Goal: Task Accomplishment & Management: Use online tool/utility

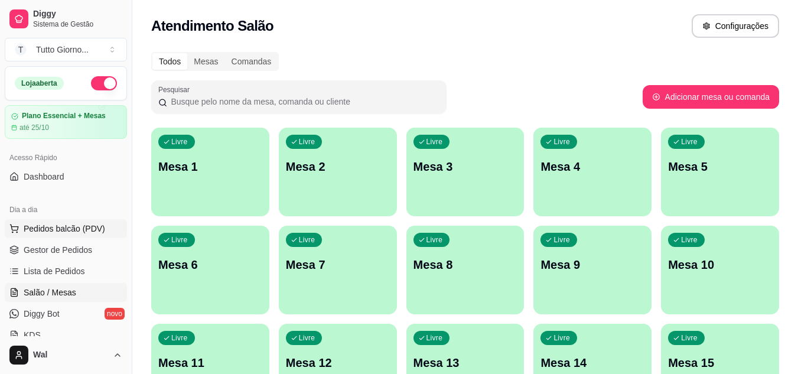
click at [45, 229] on span "Pedidos balcão (PDV)" at bounding box center [65, 229] width 82 height 12
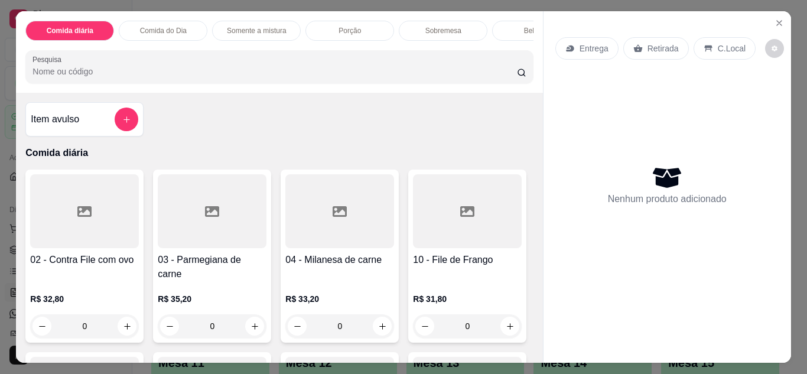
click at [648, 50] on p "Retirada" at bounding box center [663, 49] width 31 height 12
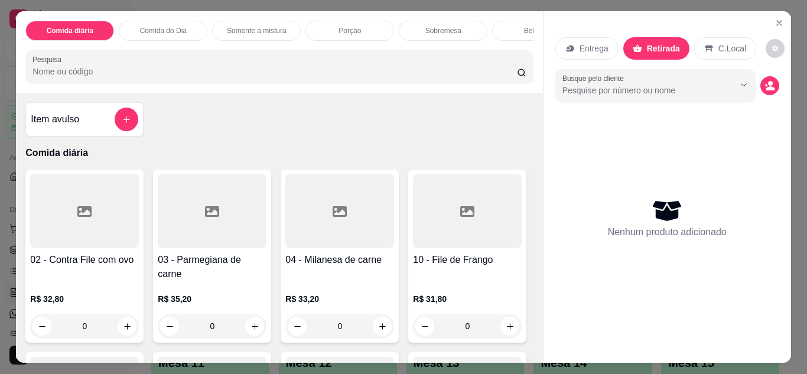
click at [170, 26] on p "Comida do Dia" at bounding box center [163, 30] width 47 height 9
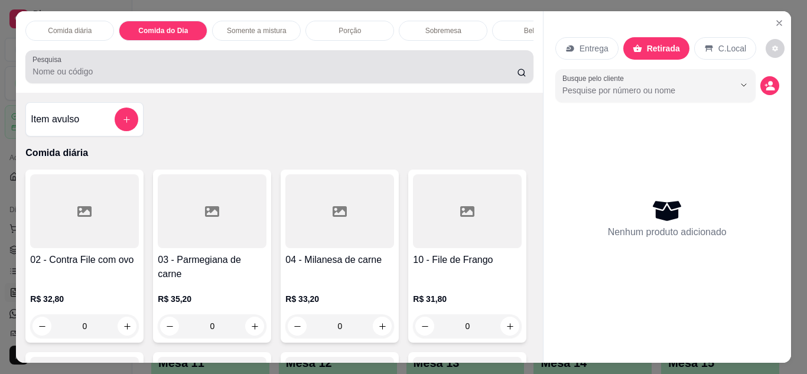
scroll to position [31, 0]
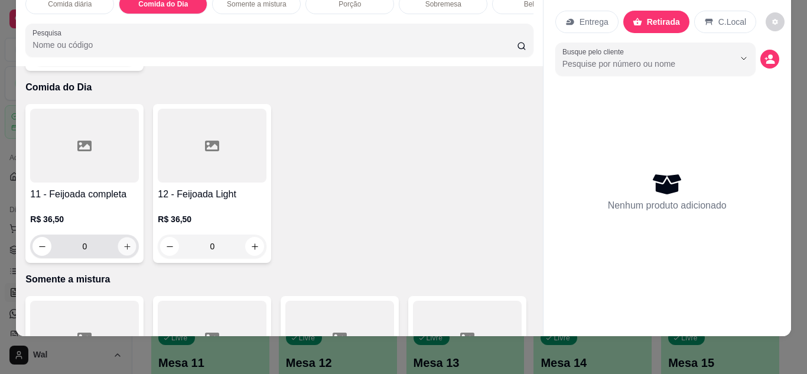
click at [123, 242] on icon "increase-product-quantity" at bounding box center [127, 246] width 9 height 9
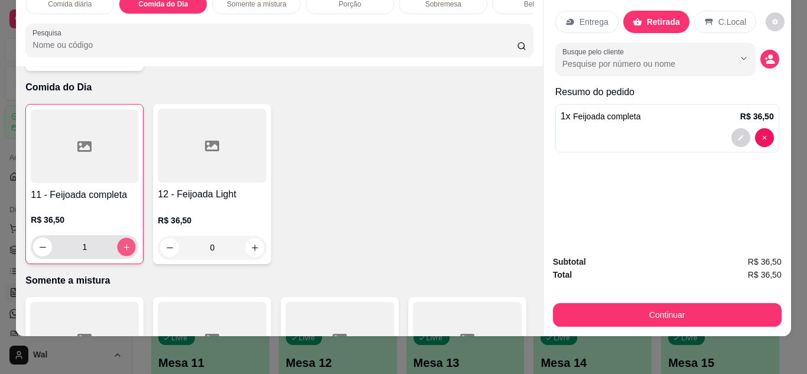
click at [122, 243] on icon "increase-product-quantity" at bounding box center [126, 247] width 9 height 9
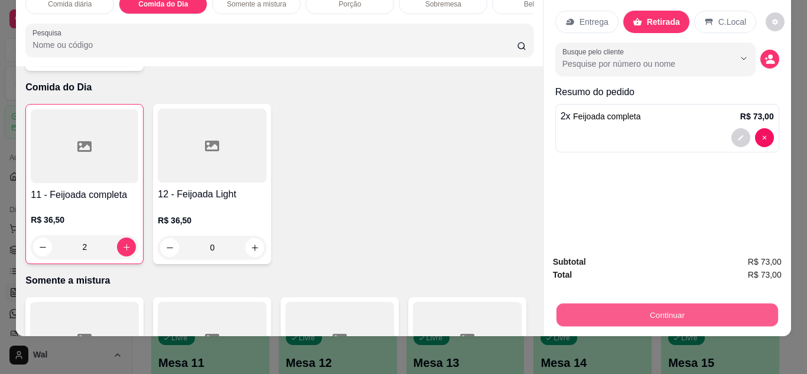
click at [667, 304] on button "Continuar" at bounding box center [667, 315] width 222 height 23
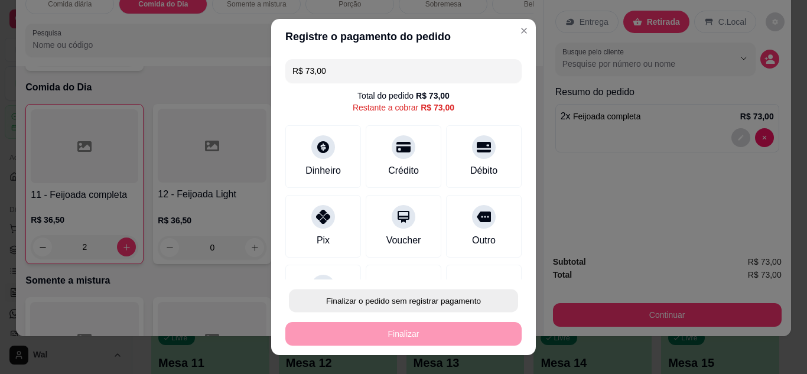
click at [435, 300] on button "Finalizar o pedido sem registrar pagamento" at bounding box center [403, 301] width 229 height 23
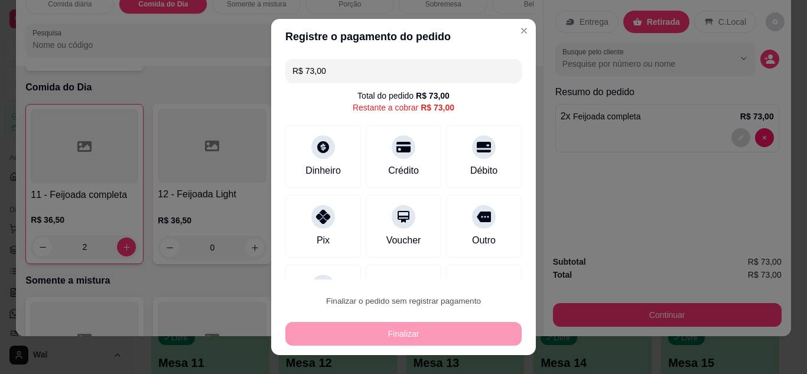
click at [469, 271] on button "Confirmar" at bounding box center [471, 267] width 42 height 18
type input "0"
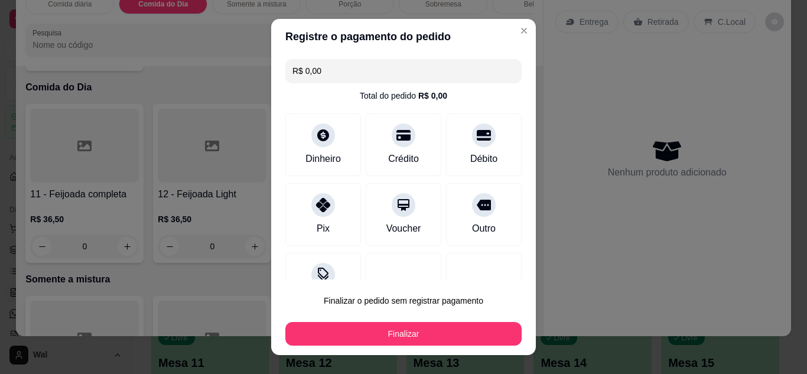
type input "R$ 0,00"
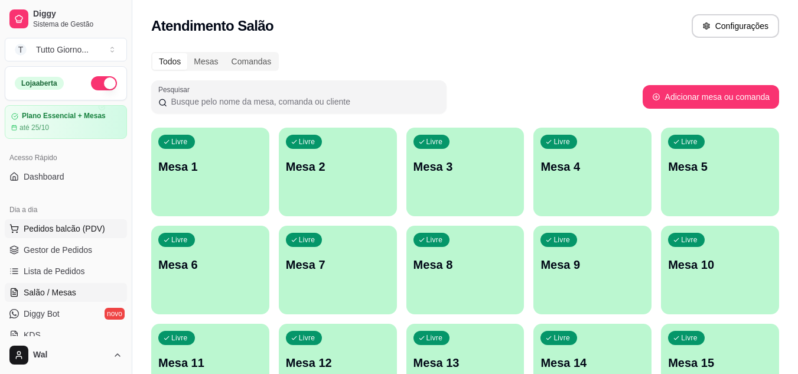
click at [70, 229] on span "Pedidos balcão (PDV)" at bounding box center [65, 229] width 82 height 12
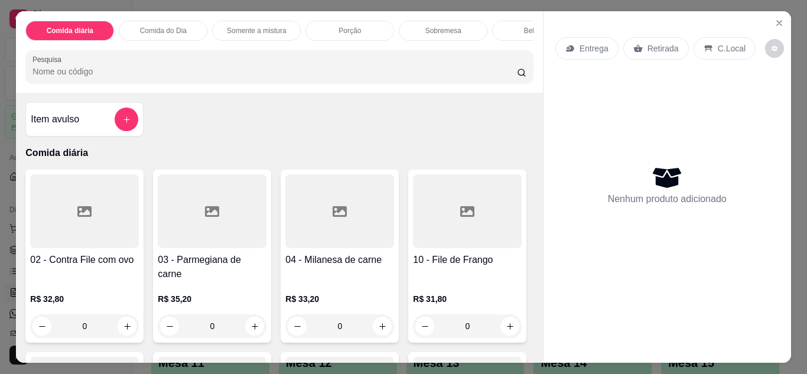
click at [589, 51] on div "Entrega" at bounding box center [587, 48] width 63 height 22
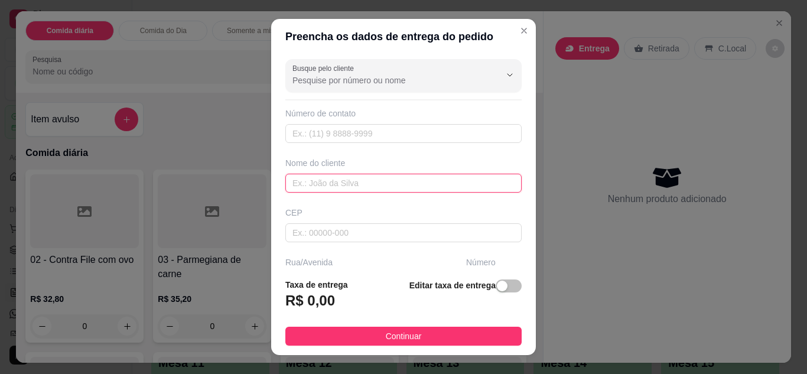
click at [336, 184] on input "text" at bounding box center [403, 183] width 236 height 19
type input "ANDRESSA CONTABILIDADE"
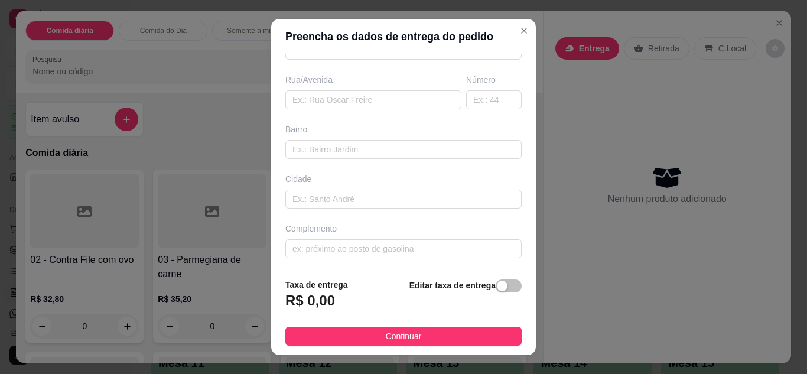
scroll to position [183, 0]
click at [320, 100] on input "text" at bounding box center [373, 99] width 176 height 19
type input "ALMIRANTE [PERSON_NAME]"
click at [467, 92] on input "text" at bounding box center [494, 99] width 56 height 19
type input "339"
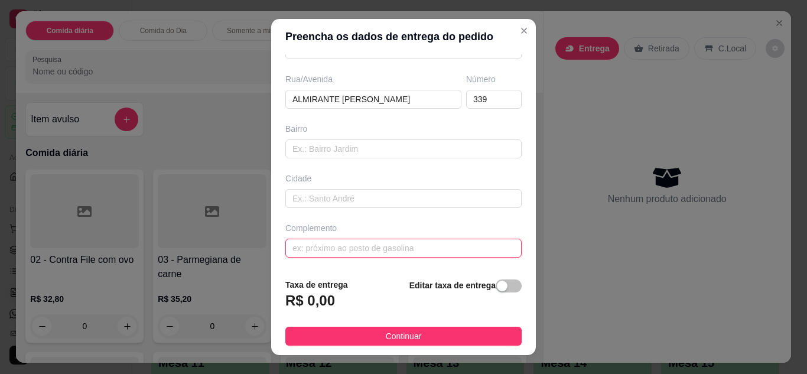
click at [361, 252] on input "text" at bounding box center [403, 248] width 236 height 19
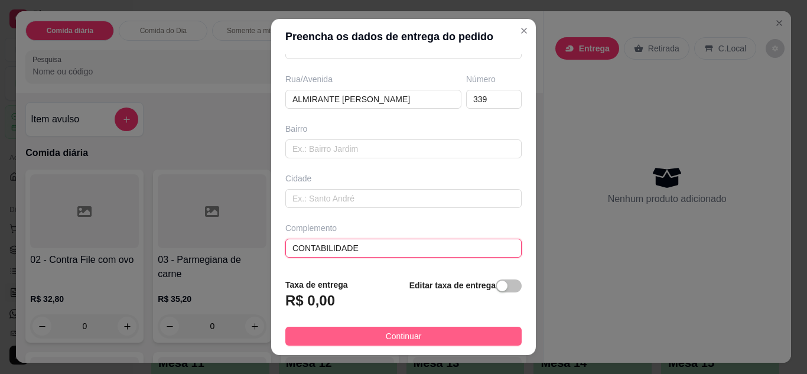
type input "CONTABILIDADE"
click at [386, 336] on span "Continuar" at bounding box center [404, 336] width 36 height 13
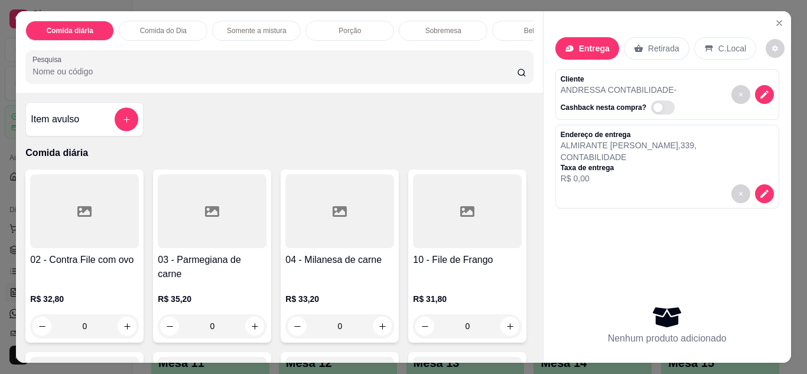
click at [168, 31] on p "Comida do Dia" at bounding box center [163, 30] width 47 height 9
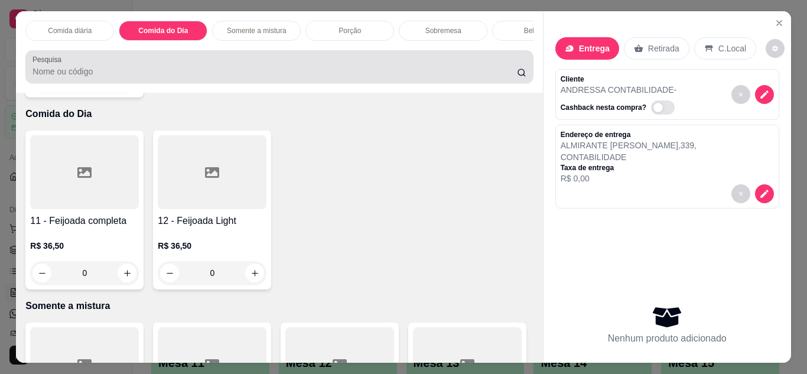
scroll to position [31, 0]
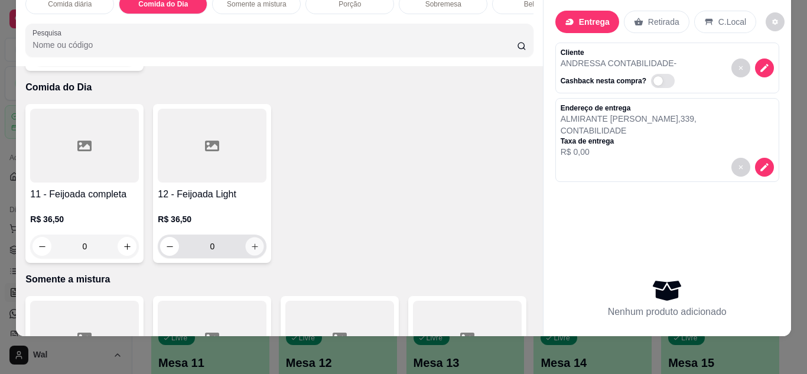
click at [258, 237] on button "increase-product-quantity" at bounding box center [255, 246] width 18 height 18
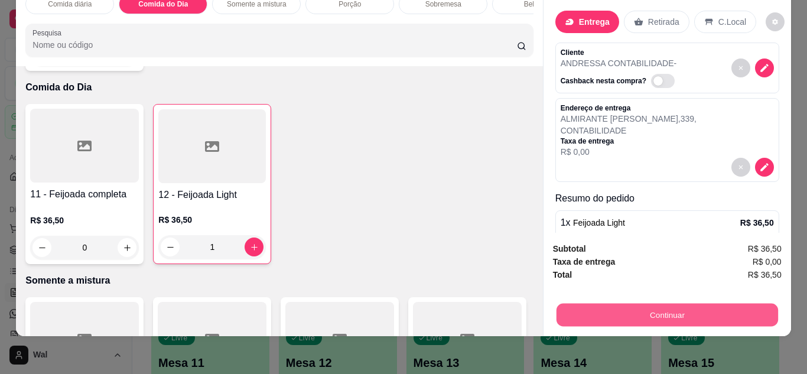
click at [641, 310] on button "Continuar" at bounding box center [667, 315] width 222 height 23
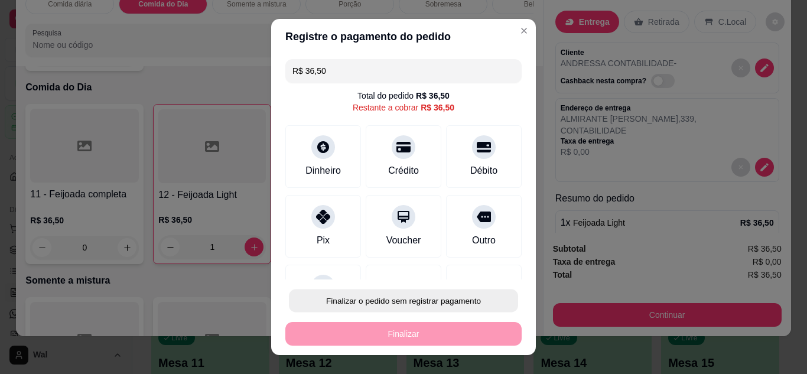
click at [471, 297] on button "Finalizar o pedido sem registrar pagamento" at bounding box center [403, 301] width 229 height 23
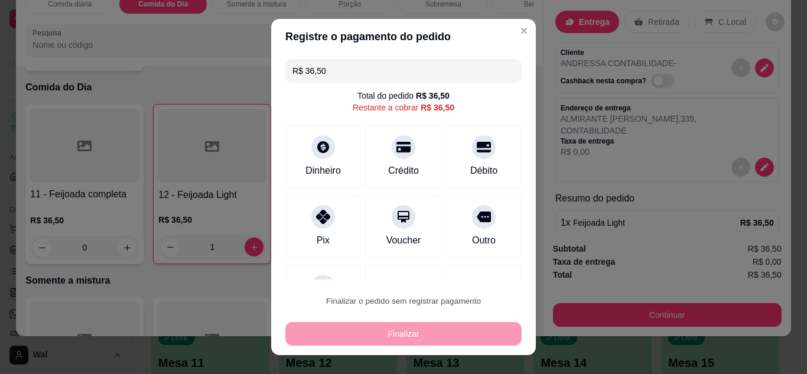
click at [478, 267] on button "Confirmar" at bounding box center [471, 267] width 42 height 18
type input "0"
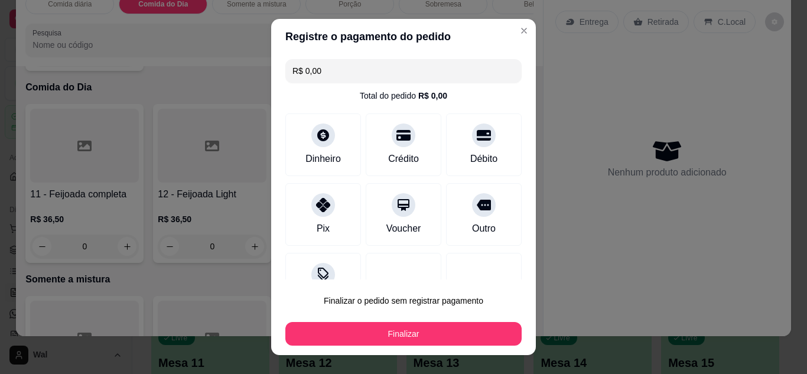
type input "R$ 0,00"
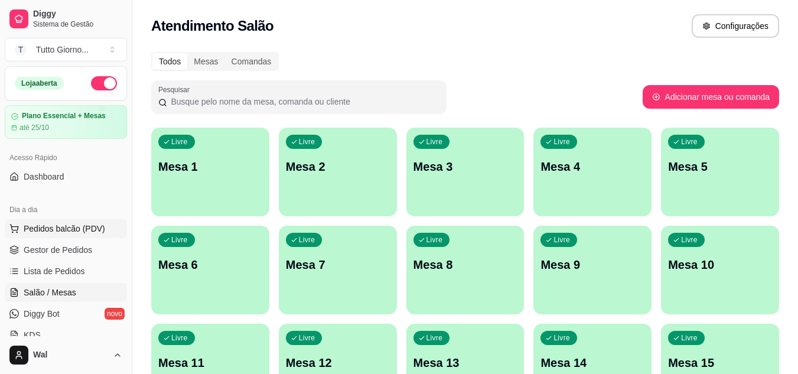
click at [74, 229] on span "Pedidos balcão (PDV)" at bounding box center [65, 229] width 82 height 12
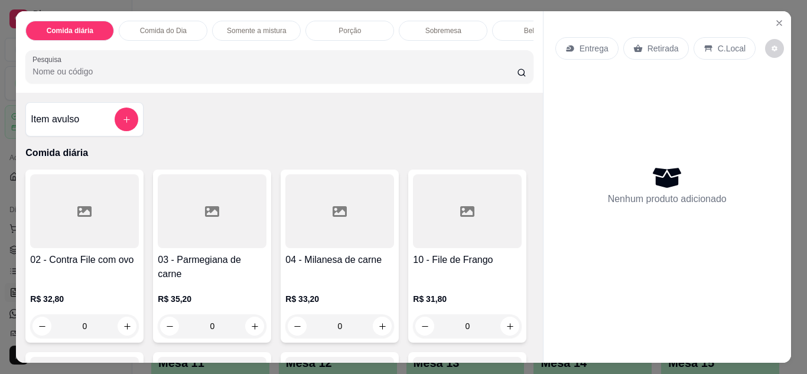
click at [596, 37] on div "Entrega" at bounding box center [587, 48] width 63 height 22
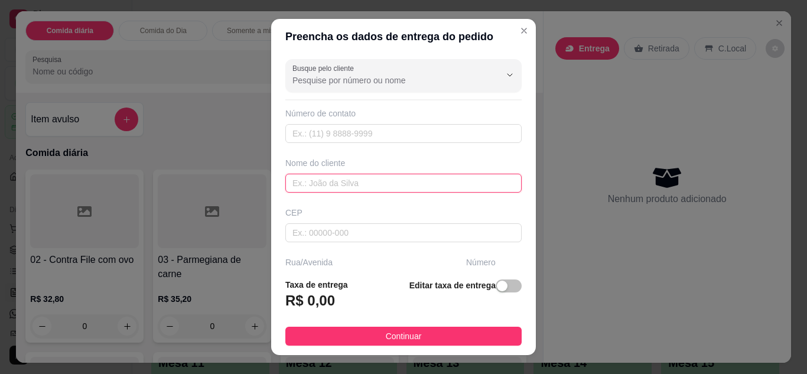
click at [315, 184] on input "text" at bounding box center [403, 183] width 236 height 19
type input "CLEIDE CONTABILIDADE"
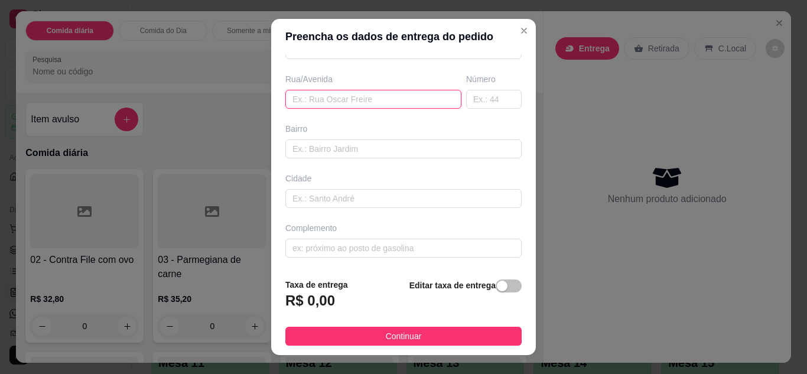
click at [394, 100] on input "text" at bounding box center [373, 99] width 176 height 19
type input "ALMIRANTE [PERSON_NAME]"
click at [479, 102] on input "text" at bounding box center [494, 99] width 56 height 19
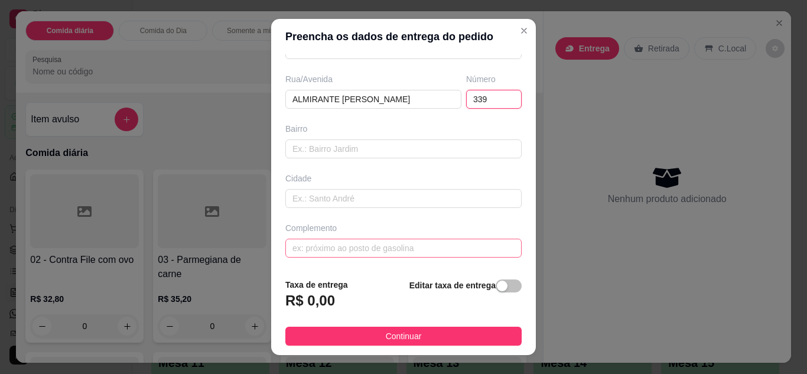
type input "339"
click at [423, 243] on input "text" at bounding box center [403, 248] width 236 height 19
type input "O"
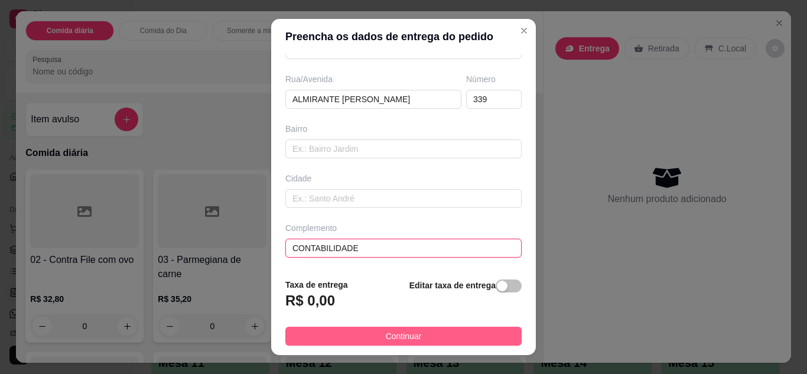
type input "CONTABILIDADE"
click at [481, 333] on button "Continuar" at bounding box center [403, 336] width 236 height 19
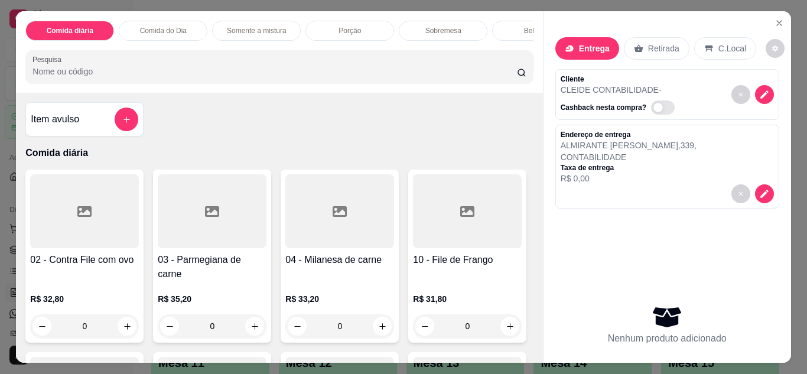
click at [124, 317] on div "0" at bounding box center [84, 326] width 109 height 24
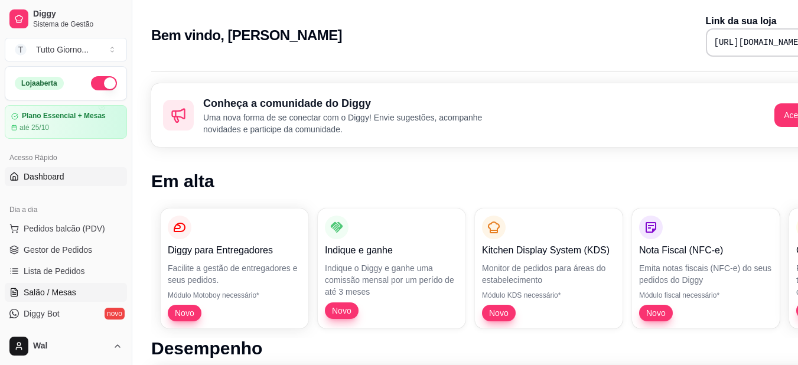
click at [30, 290] on span "Salão / Mesas" at bounding box center [50, 293] width 53 height 12
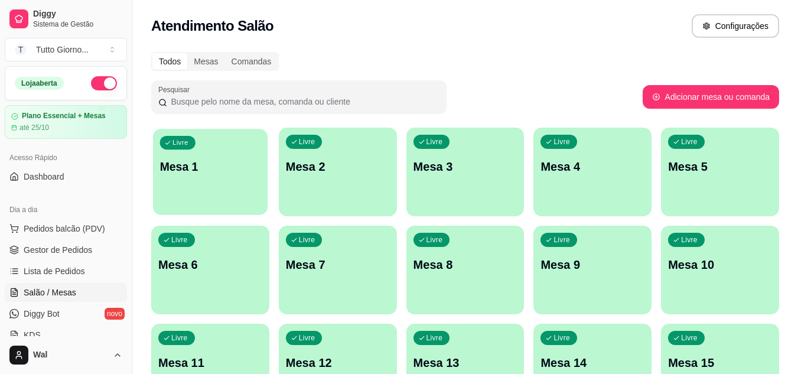
click at [212, 199] on div "Livre Mesa 1" at bounding box center [210, 165] width 115 height 72
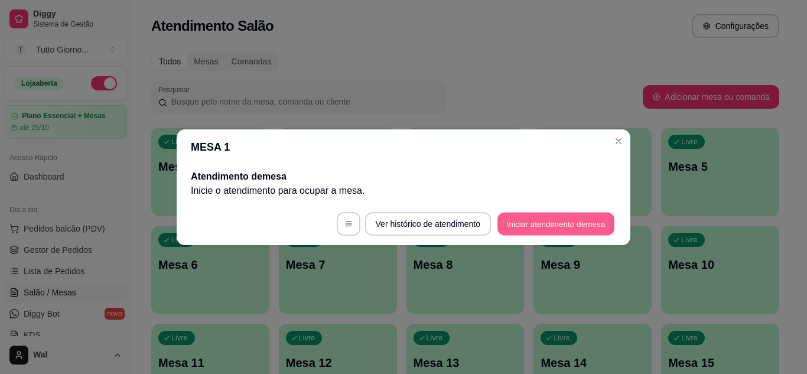
click at [572, 226] on button "Iniciar atendimento de mesa" at bounding box center [556, 223] width 117 height 23
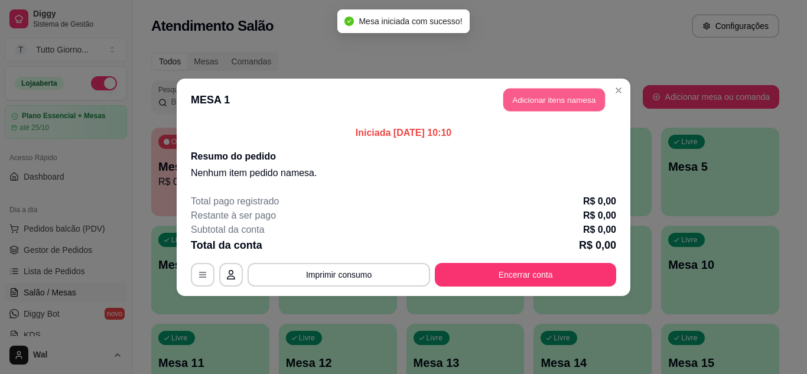
click at [572, 100] on button "Adicionar itens na mesa" at bounding box center [555, 99] width 102 height 23
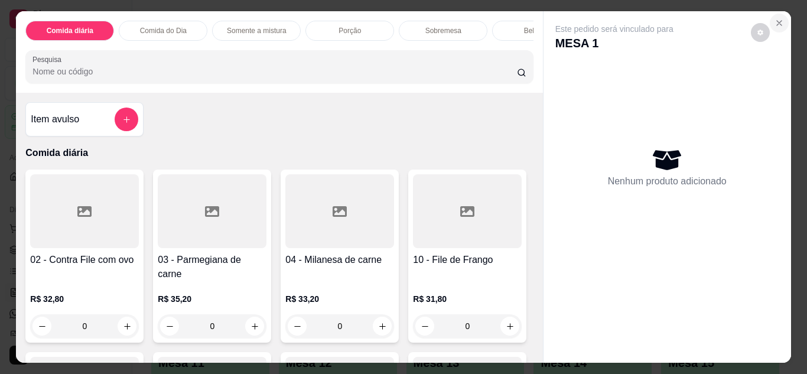
click at [775, 20] on icon "Close" at bounding box center [779, 22] width 9 height 9
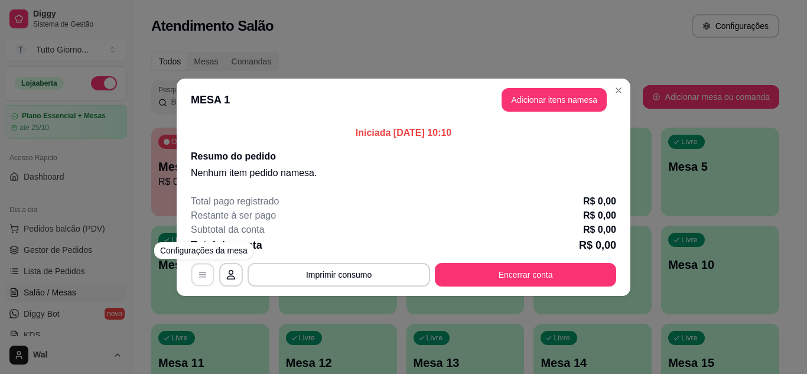
click at [203, 280] on button "button" at bounding box center [202, 274] width 23 height 23
click at [248, 277] on div "MESA 1 Tempo de permanência: 0 minutos Cod. Segurança: 1763 Qtd. de Pedidos: 0 …" at bounding box center [404, 275] width 426 height 24
click at [224, 272] on button "button" at bounding box center [231, 274] width 23 height 23
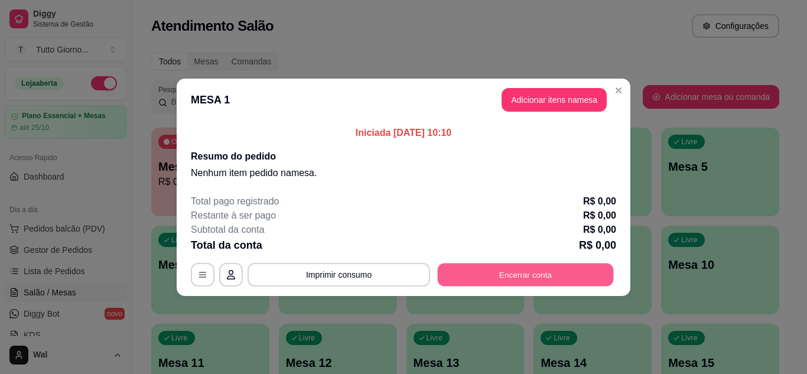
click at [501, 278] on button "Encerrar conta" at bounding box center [526, 274] width 176 height 23
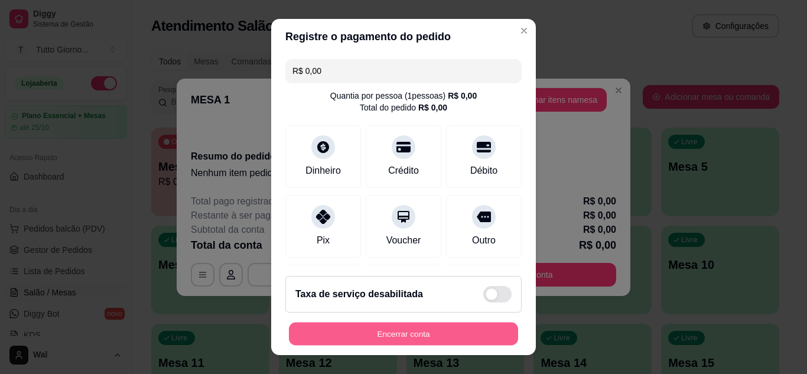
click at [424, 341] on button "Encerrar conta" at bounding box center [403, 334] width 229 height 23
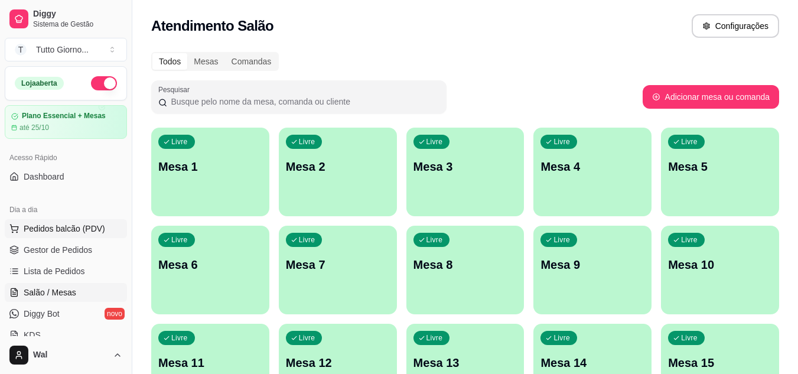
click at [39, 225] on span "Pedidos balcão (PDV)" at bounding box center [65, 229] width 82 height 12
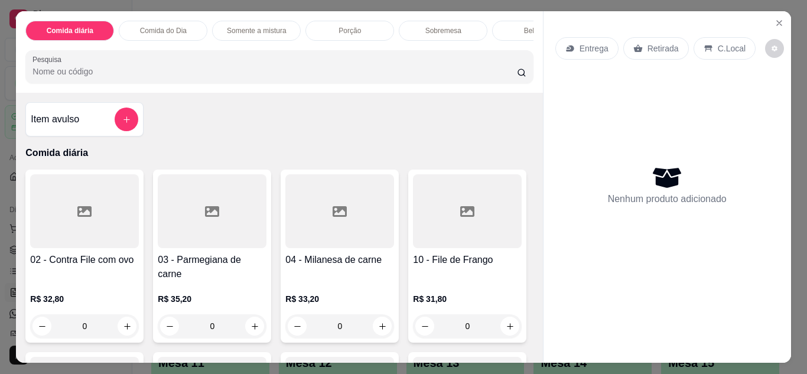
click at [585, 43] on p "Entrega" at bounding box center [594, 49] width 29 height 12
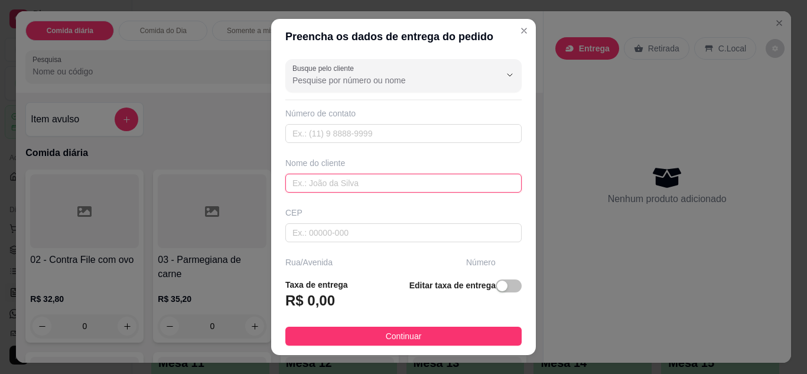
click at [366, 191] on input "text" at bounding box center [403, 183] width 236 height 19
type input "CLEIDE CONTABILIDADE"
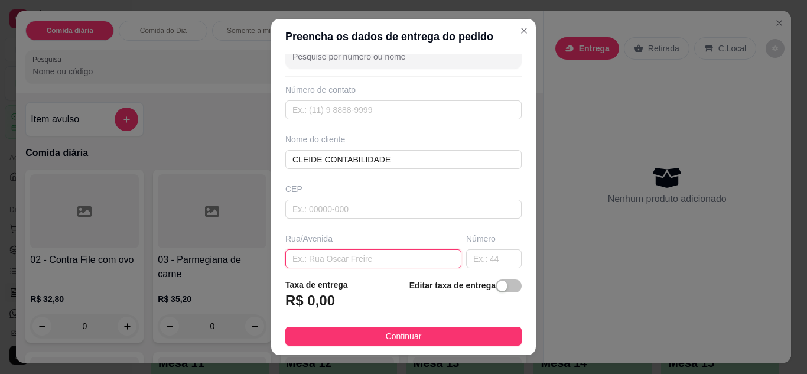
click at [355, 260] on input "text" at bounding box center [373, 258] width 176 height 19
type input "ALMIRANTE [PERSON_NAME]"
click at [468, 254] on input "text" at bounding box center [494, 258] width 56 height 19
type input "339"
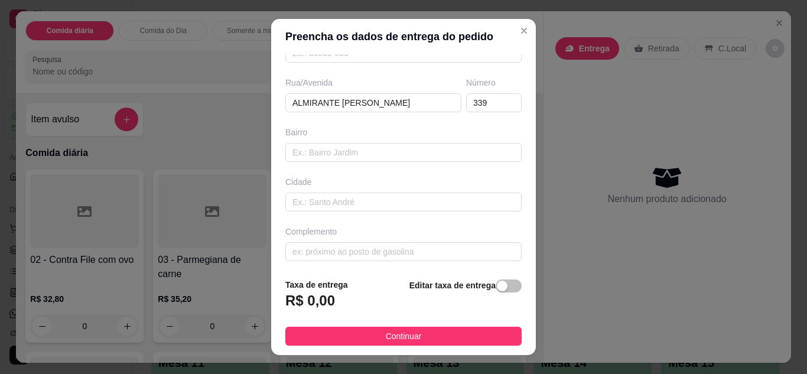
scroll to position [183, 0]
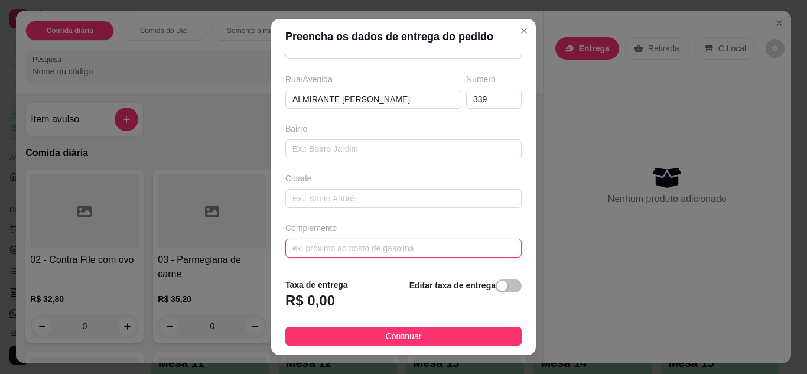
click at [454, 243] on input "text" at bounding box center [403, 248] width 236 height 19
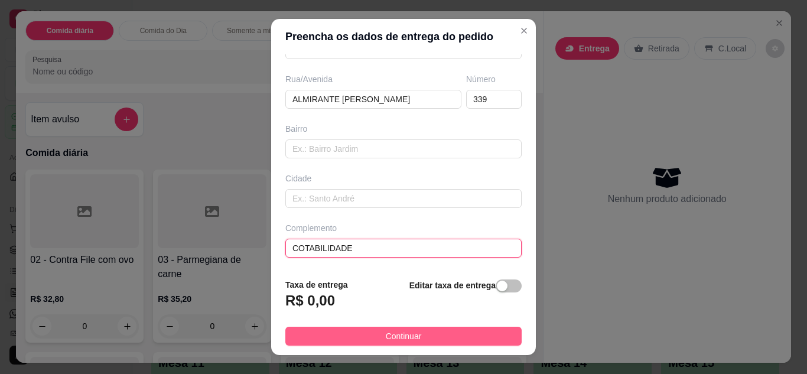
type input "COTABILIDADE"
click at [419, 338] on button "Continuar" at bounding box center [403, 336] width 236 height 19
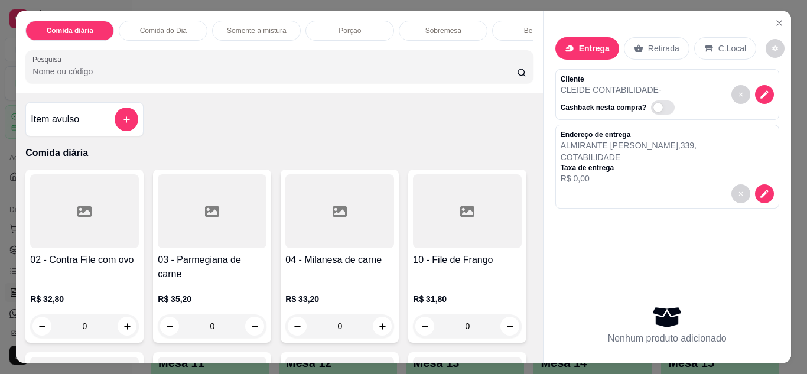
click at [136, 316] on div "02 - Contra File com ovo R$ 32,80 0" at bounding box center [84, 256] width 118 height 173
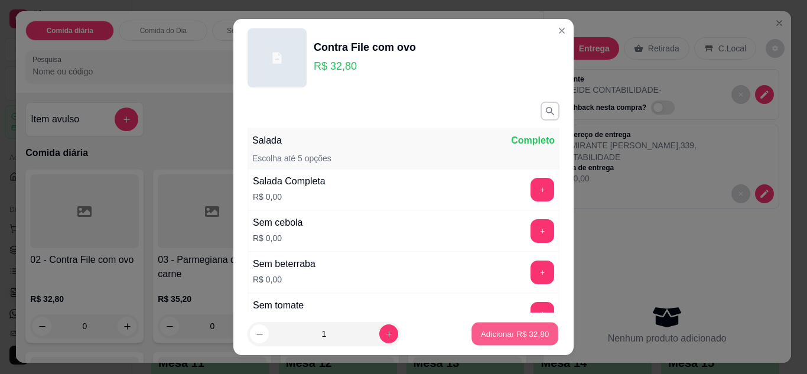
click at [507, 333] on p "Adicionar R$ 32,80" at bounding box center [515, 334] width 69 height 11
type input "1"
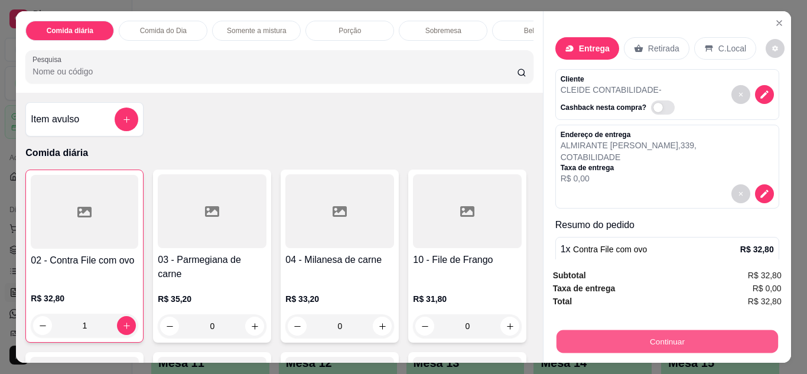
click at [720, 333] on button "Continuar" at bounding box center [667, 341] width 222 height 23
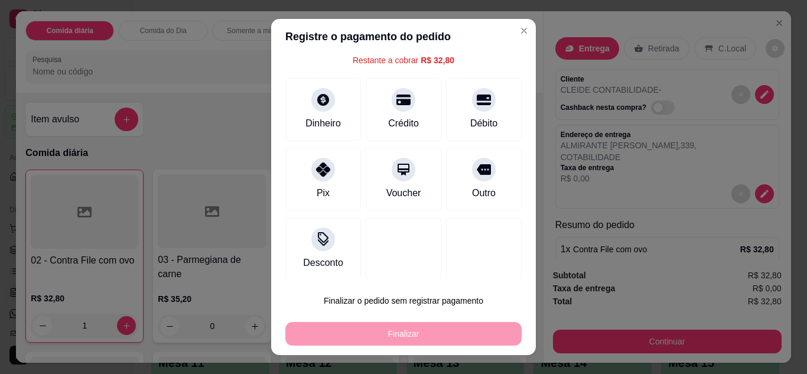
scroll to position [52, 0]
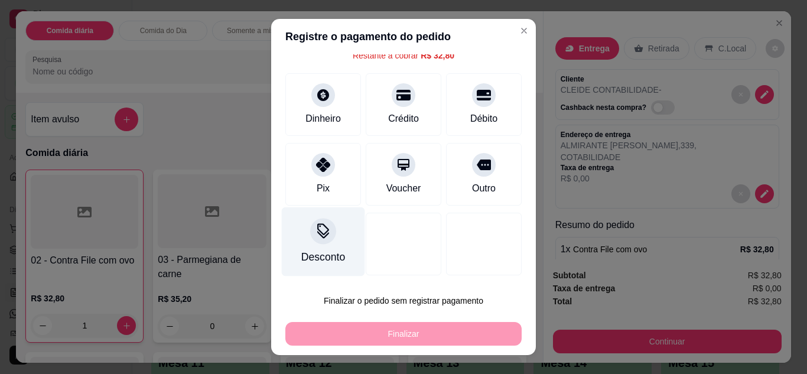
click at [310, 239] on div at bounding box center [323, 231] width 26 height 26
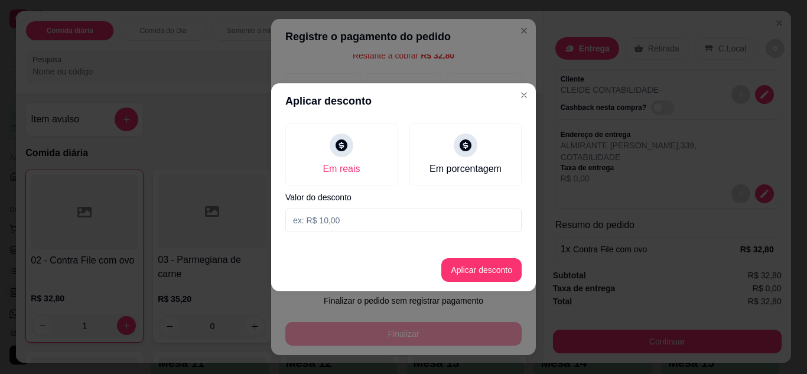
click at [324, 225] on input at bounding box center [403, 221] width 236 height 24
type input "1,00"
click at [499, 261] on button "Aplicar desconto" at bounding box center [481, 269] width 77 height 23
type input "R$ 31,80"
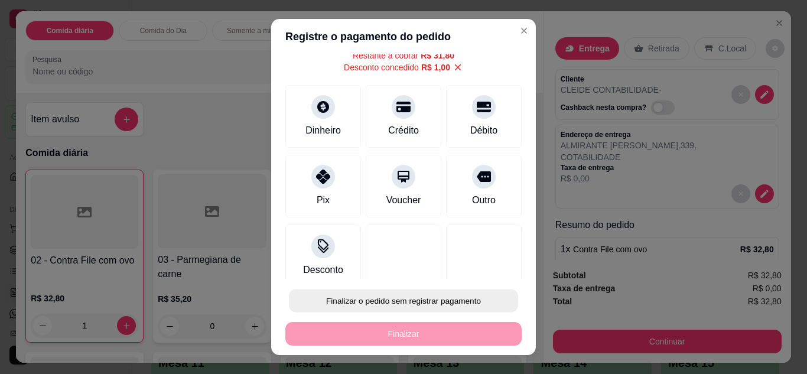
click at [458, 295] on button "Finalizar o pedido sem registrar pagamento" at bounding box center [403, 301] width 229 height 23
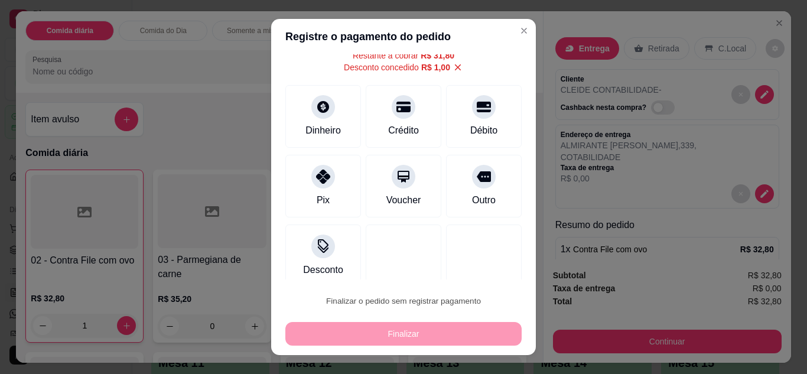
click at [482, 262] on button "Confirmar" at bounding box center [471, 267] width 42 height 18
type input "0"
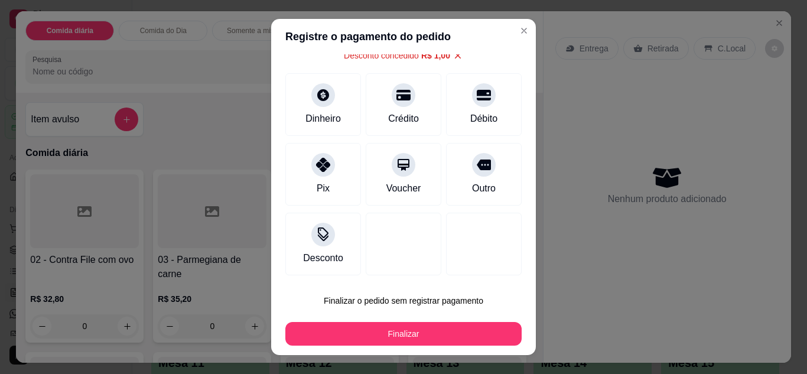
type input "-R$ 1,00"
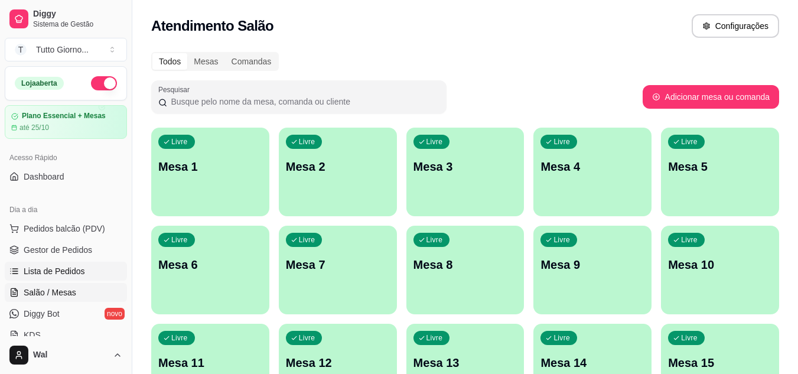
click at [70, 274] on span "Lista de Pedidos" at bounding box center [54, 271] width 61 height 12
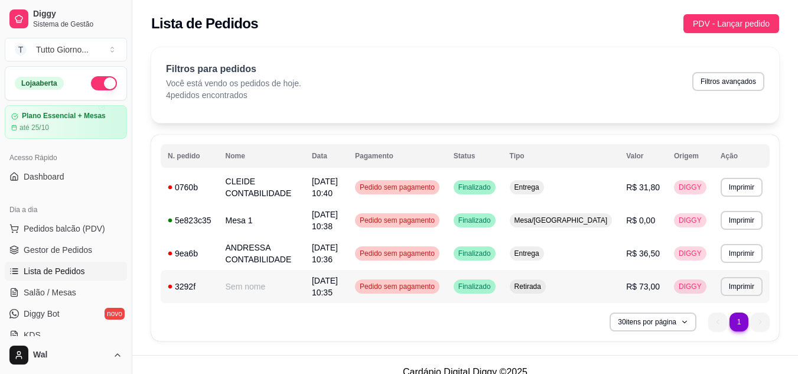
click at [437, 287] on span "Pedido sem pagamento" at bounding box center [398, 286] width 80 height 9
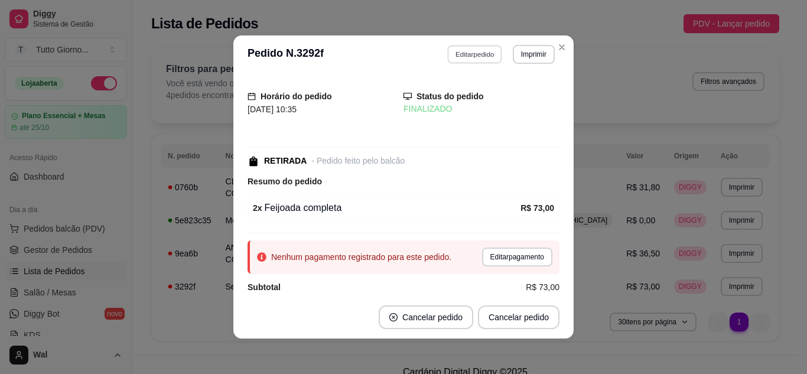
click at [486, 58] on button "Editar pedido" at bounding box center [475, 54] width 55 height 18
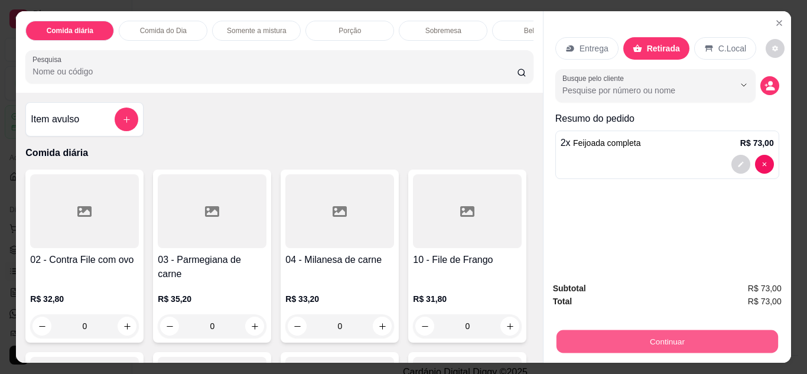
click at [648, 339] on button "Continuar" at bounding box center [667, 341] width 222 height 23
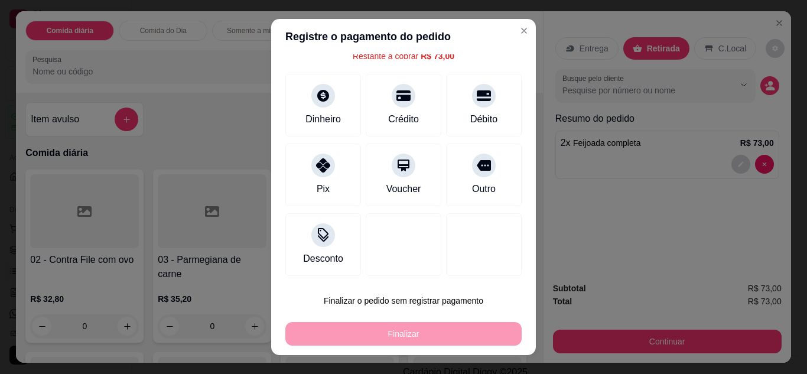
scroll to position [52, 0]
click at [312, 241] on div at bounding box center [323, 231] width 26 height 26
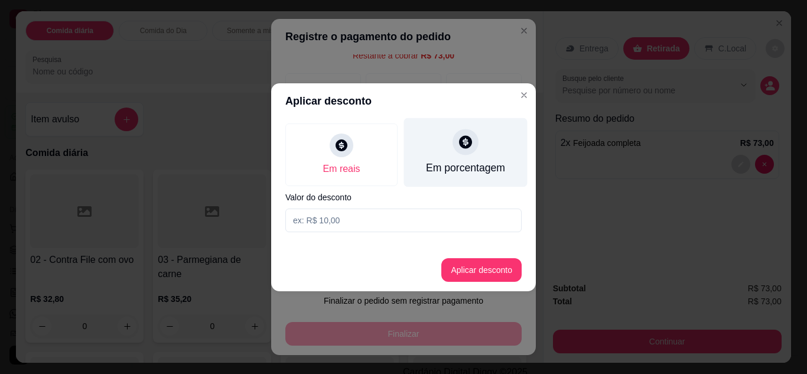
click at [487, 174] on div "Em porcentagem" at bounding box center [465, 167] width 79 height 15
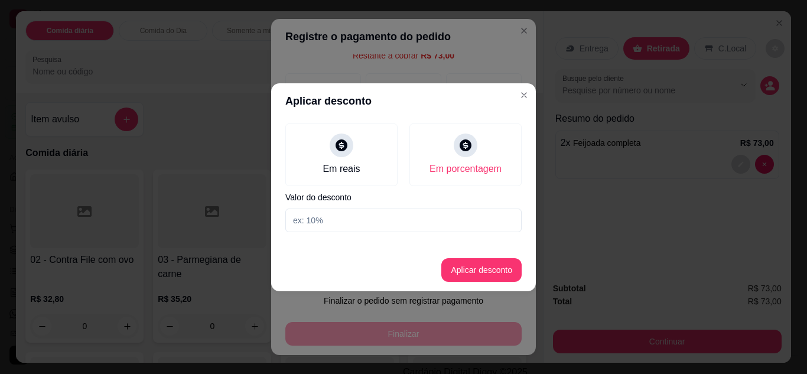
click at [307, 220] on input at bounding box center [403, 221] width 236 height 24
type input "15"
click at [465, 276] on button "Aplicar desconto" at bounding box center [481, 270] width 80 height 24
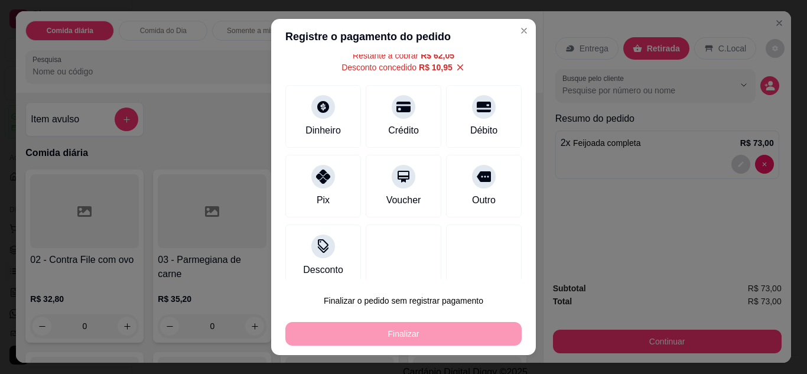
type input "R$ 62,05"
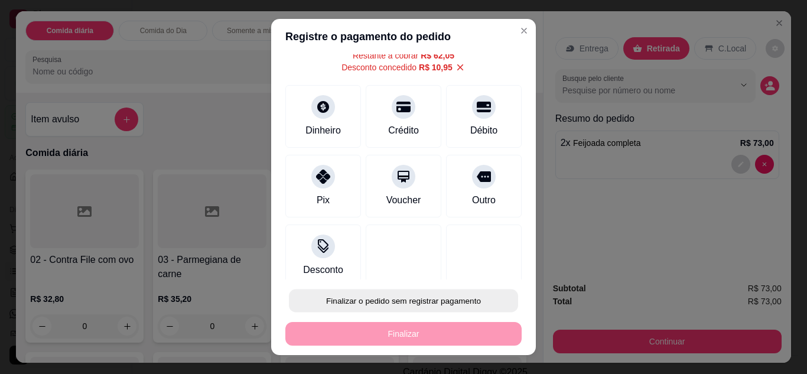
click at [461, 296] on button "Finalizar o pedido sem registrar pagamento" at bounding box center [403, 301] width 229 height 23
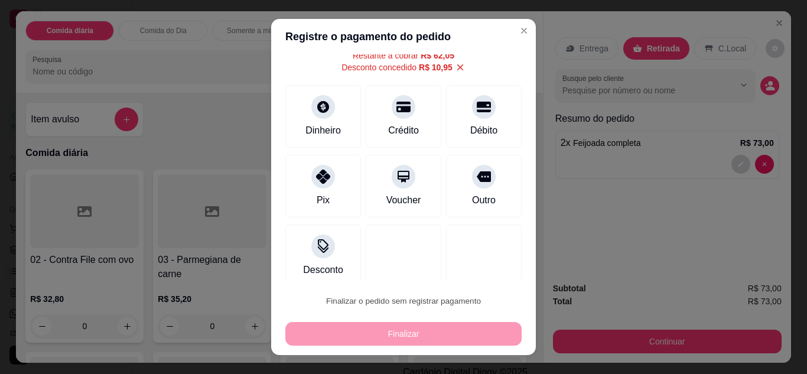
click at [478, 263] on button "Confirmar" at bounding box center [471, 267] width 42 height 18
type input "0"
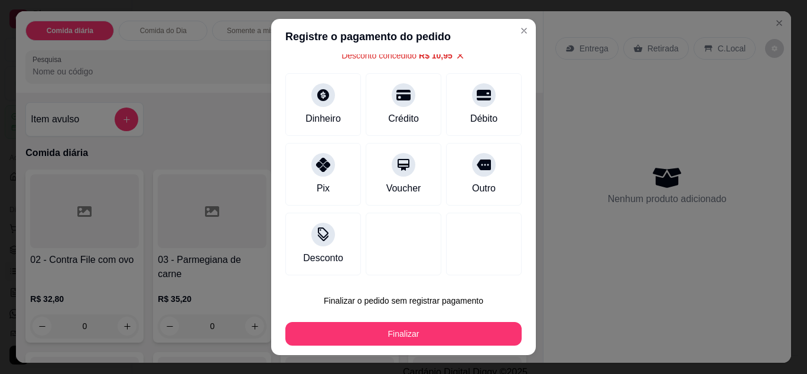
type input "-R$ 10,95"
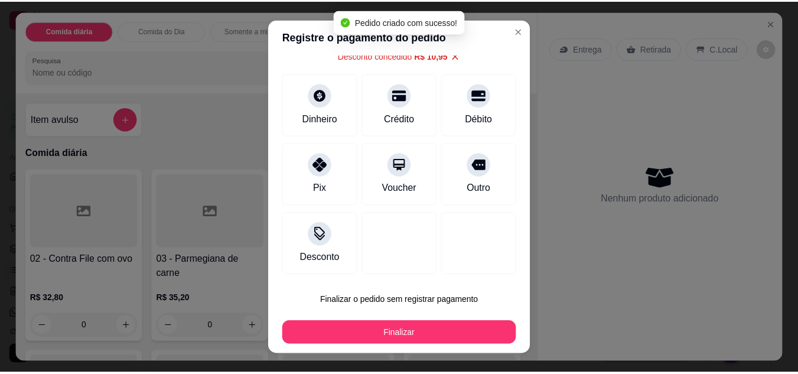
scroll to position [40, 0]
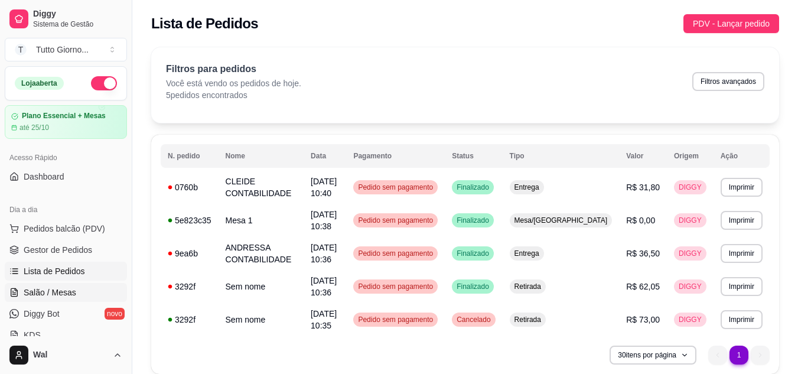
click at [67, 290] on span "Salão / Mesas" at bounding box center [50, 293] width 53 height 12
